Goal: Find contact information

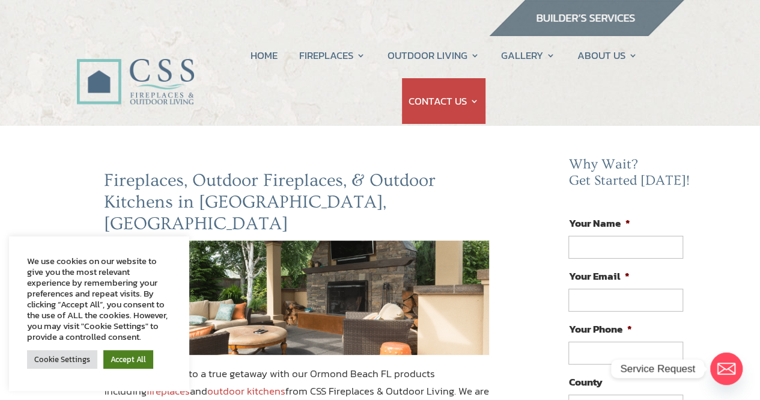
click at [126, 360] on link "Accept All" at bounding box center [128, 359] width 50 height 19
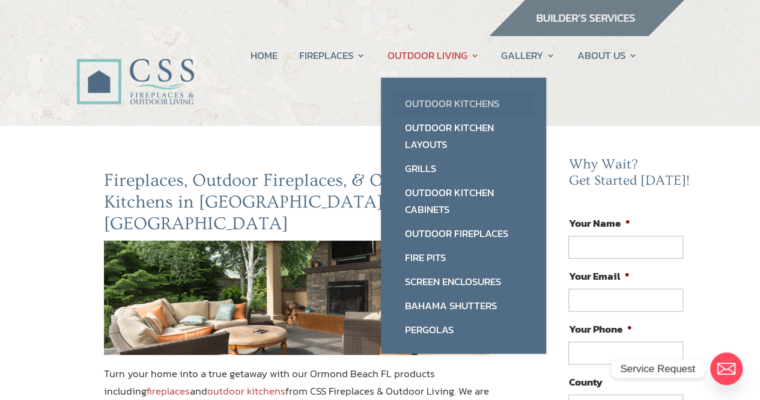
click at [437, 100] on link "Outdoor Kitchens" at bounding box center [463, 103] width 141 height 24
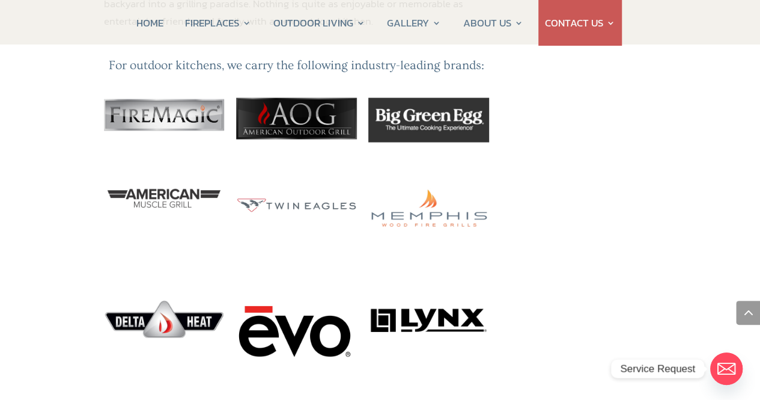
scroll to position [1202, 0]
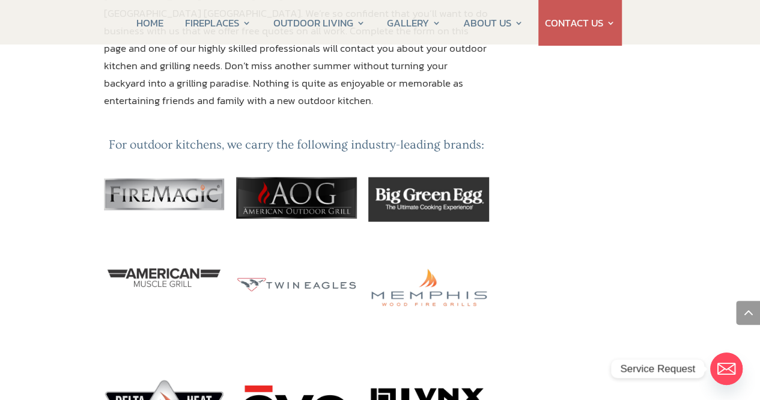
click at [731, 368] on circle "Email" at bounding box center [726, 368] width 32 height 32
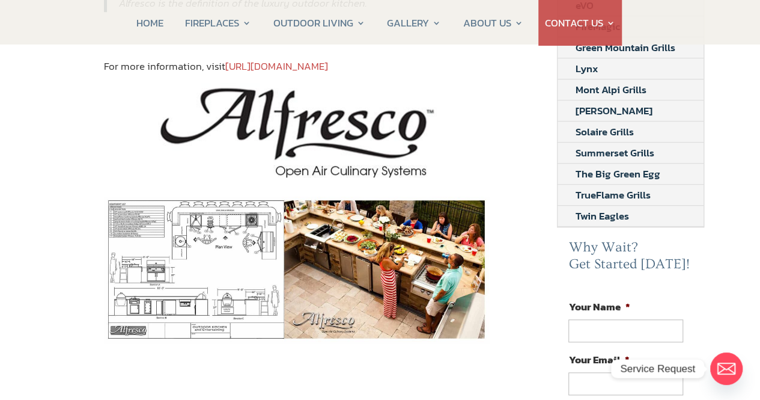
scroll to position [240, 0]
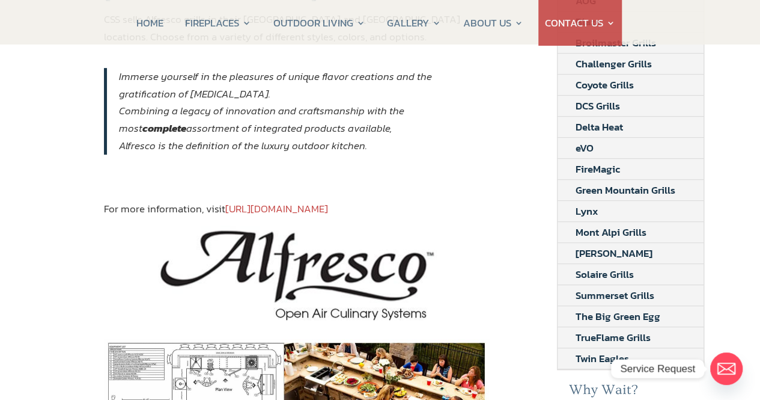
click at [371, 245] on img at bounding box center [296, 272] width 287 height 94
click at [312, 201] on link "https://alfrescogrills.com/" at bounding box center [276, 209] width 103 height 16
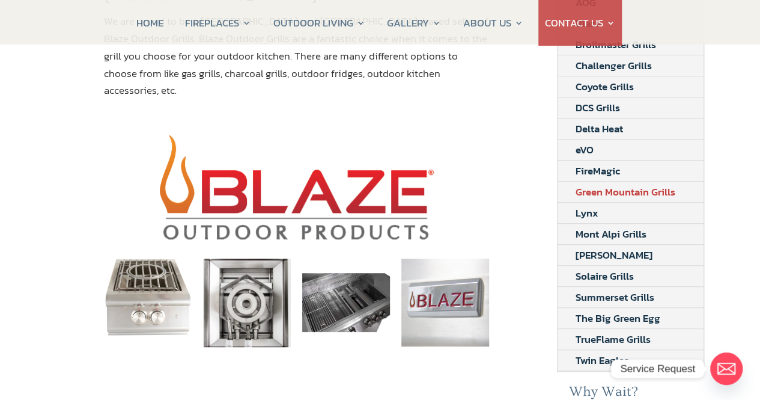
scroll to position [240, 0]
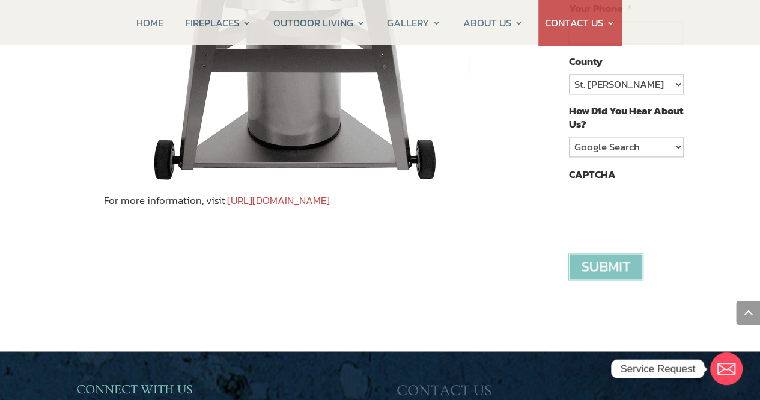
scroll to position [601, 0]
